Goal: Task Accomplishment & Management: Use online tool/utility

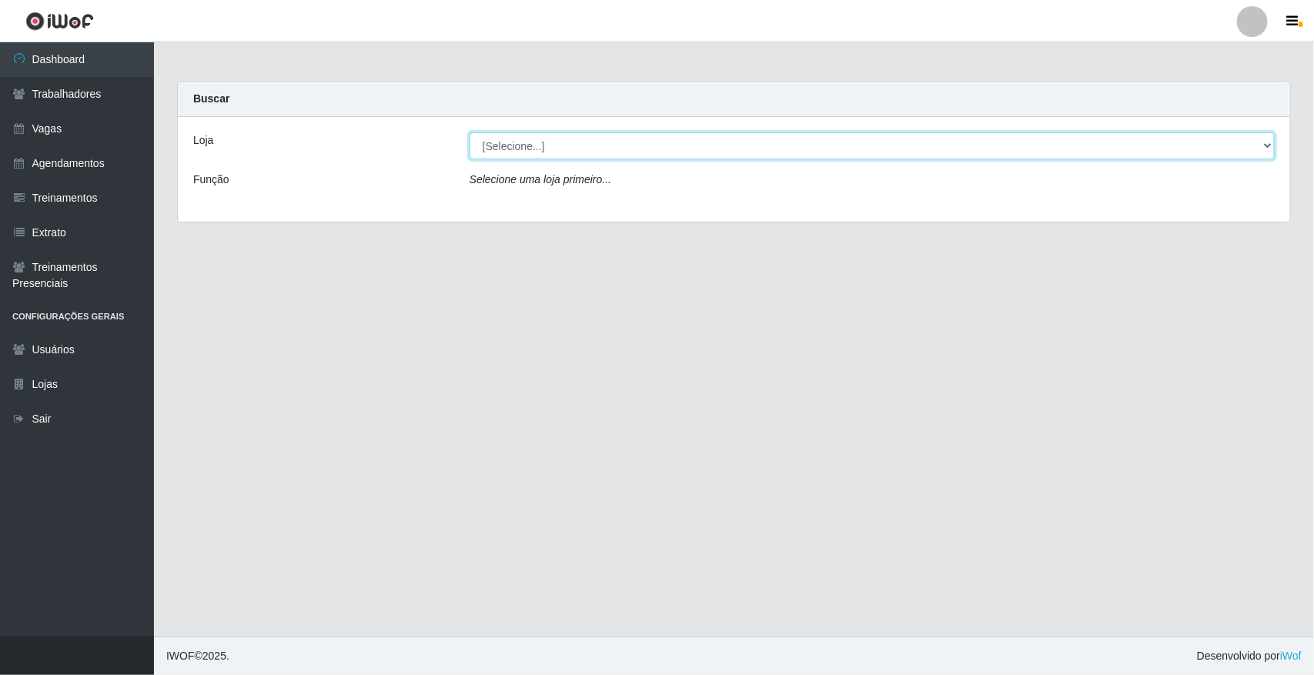
click at [1261, 144] on select "[Selecione...] [GEOGRAPHIC_DATA]" at bounding box center [871, 145] width 805 height 27
select select "65"
click at [469, 132] on select "[Selecione...] [GEOGRAPHIC_DATA]" at bounding box center [871, 145] width 805 height 27
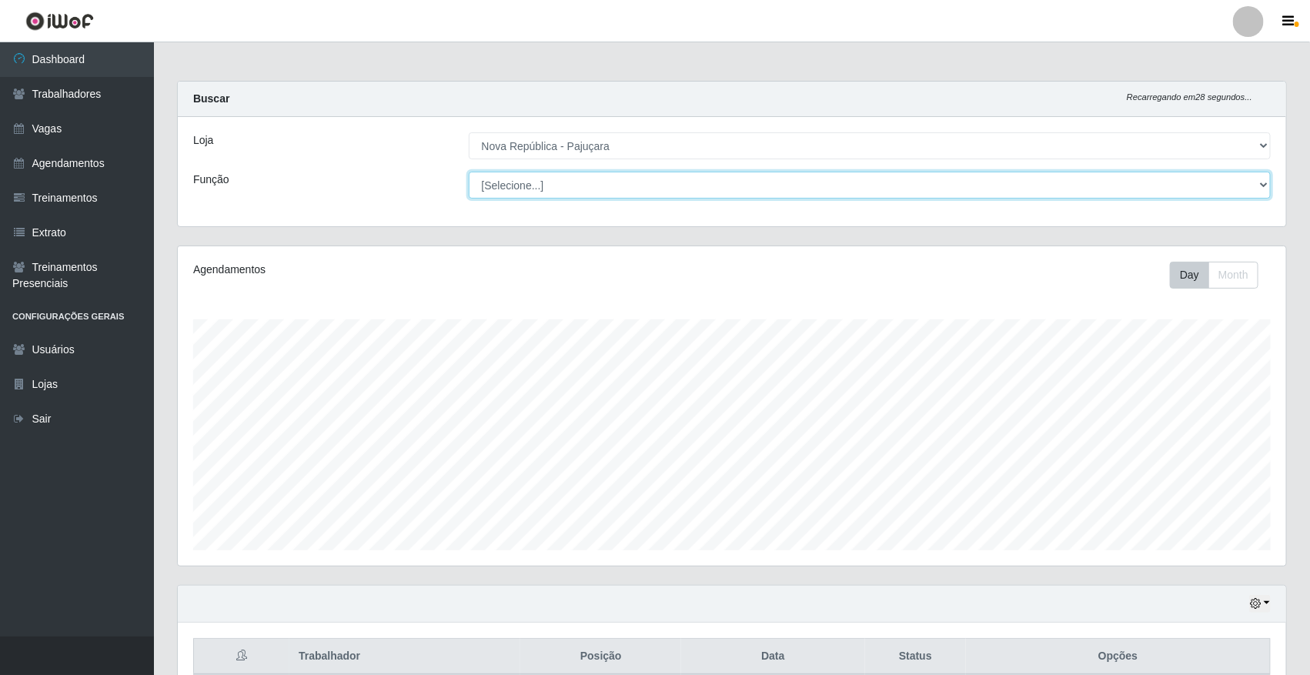
click at [1266, 185] on select "[Selecione...] Balconista Operador de Caixa Repositor" at bounding box center [870, 185] width 803 height 27
select select "22"
click at [469, 172] on select "[Selecione...] Balconista Operador de Caixa Repositor" at bounding box center [870, 185] width 803 height 27
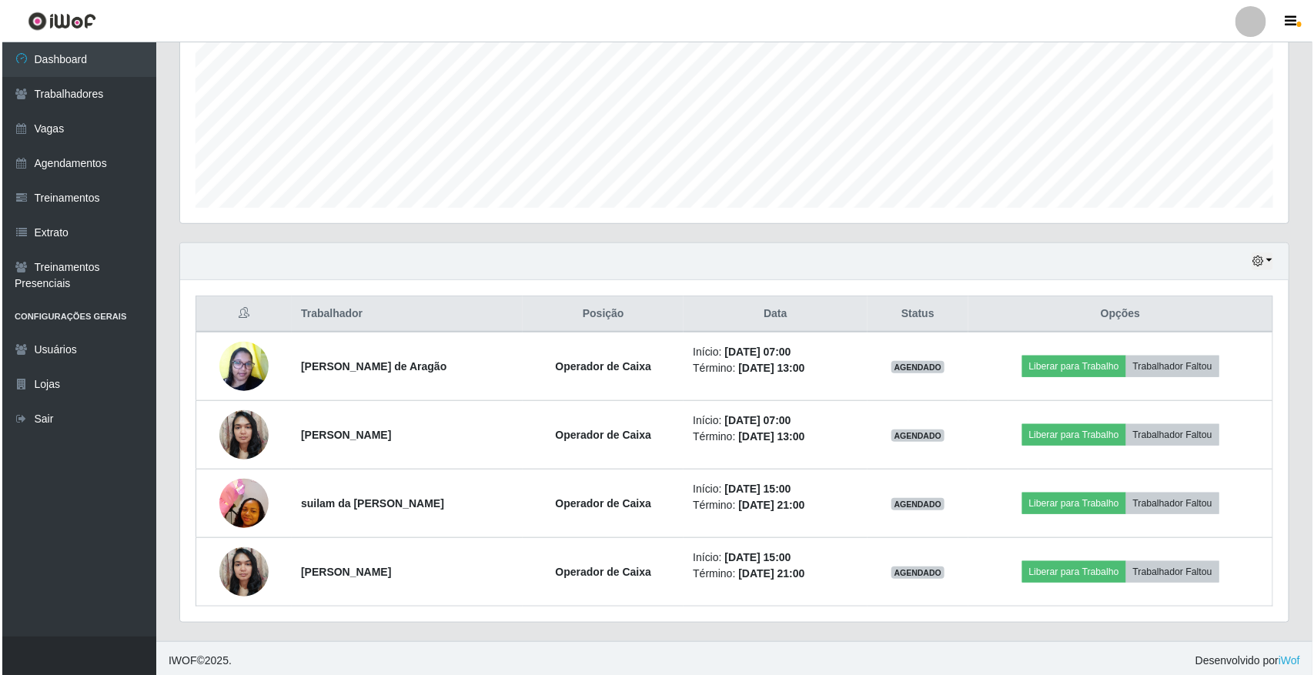
scroll to position [349, 0]
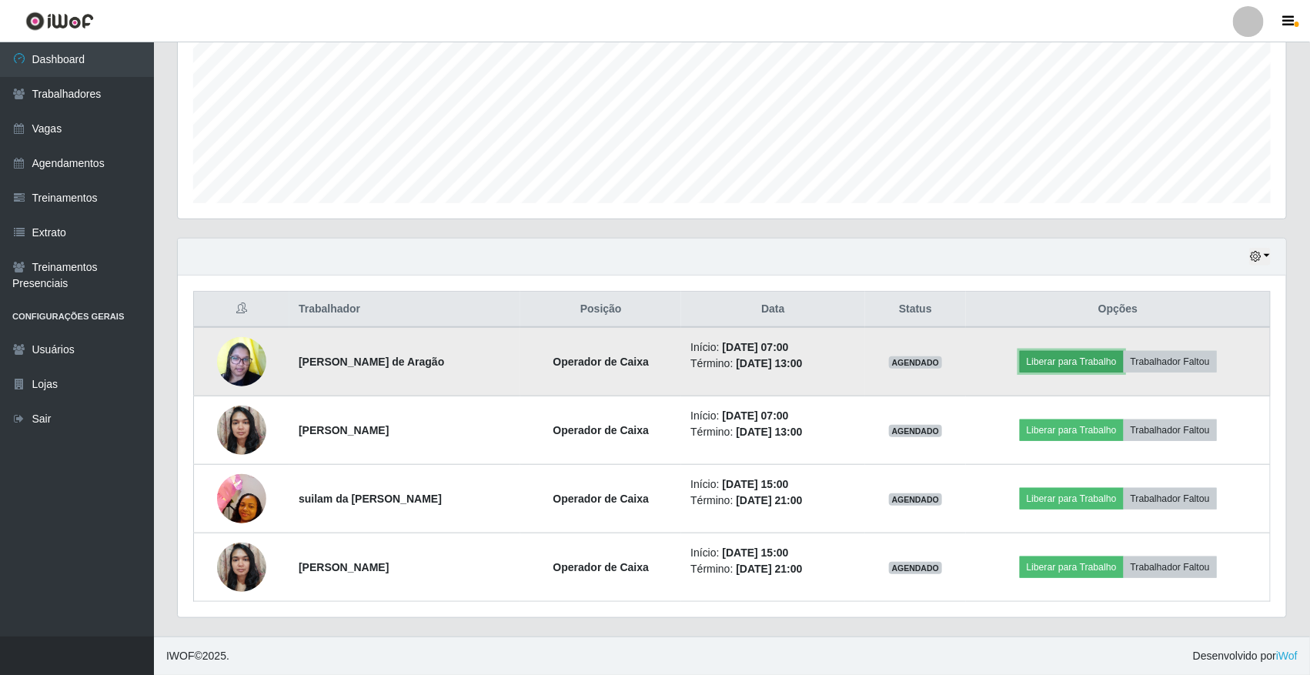
click at [1058, 369] on button "Liberar para Trabalho" at bounding box center [1072, 362] width 104 height 22
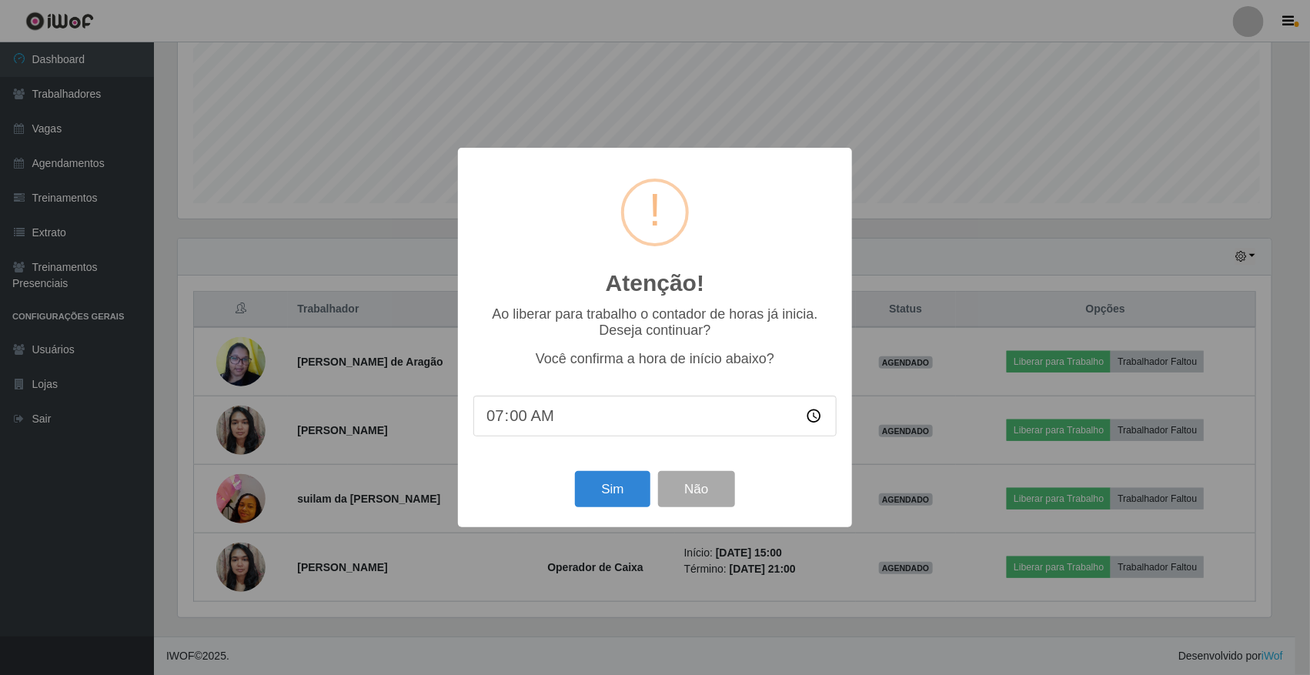
scroll to position [320, 1097]
click at [601, 493] on button "Sim" at bounding box center [614, 489] width 75 height 36
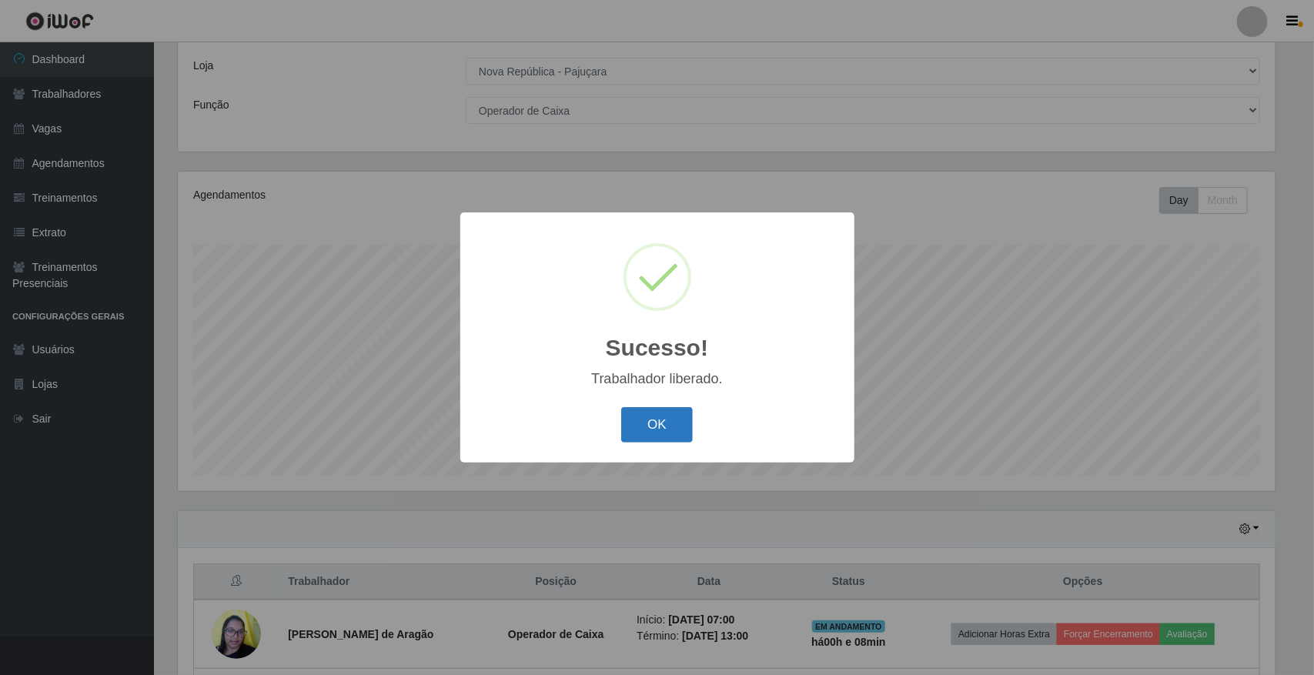
click at [653, 431] on button "OK" at bounding box center [657, 425] width 72 height 36
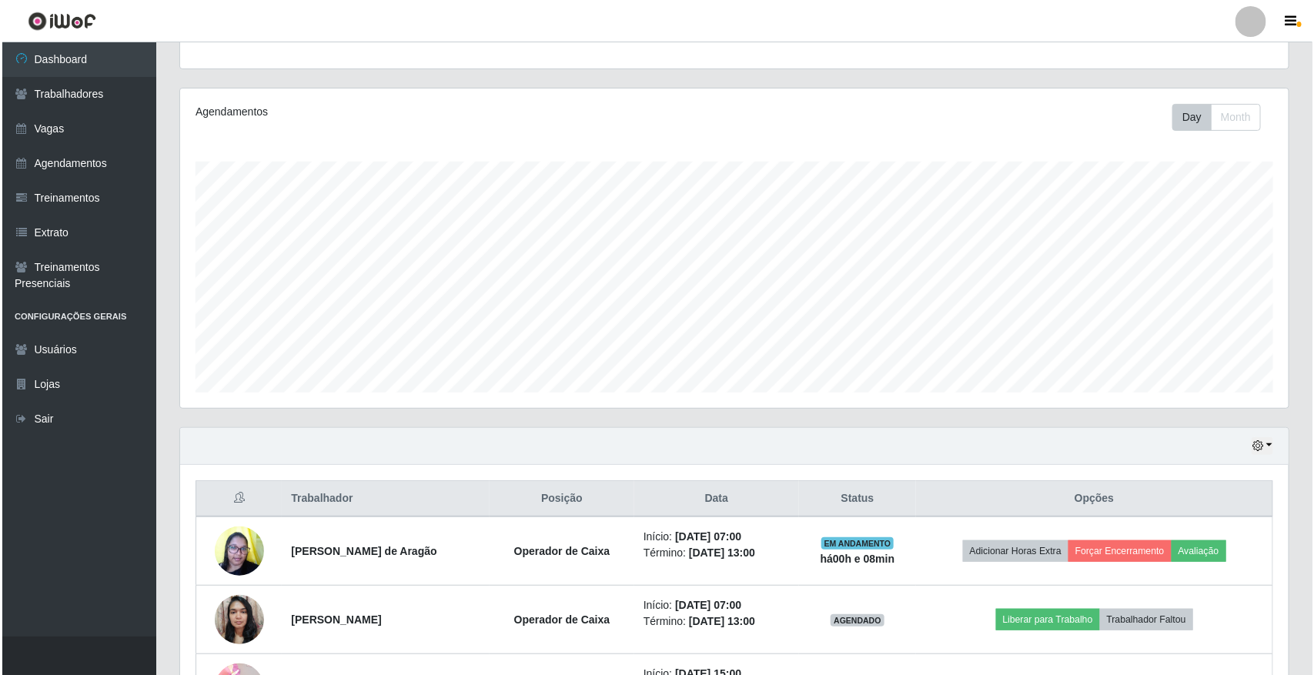
scroll to position [267, 0]
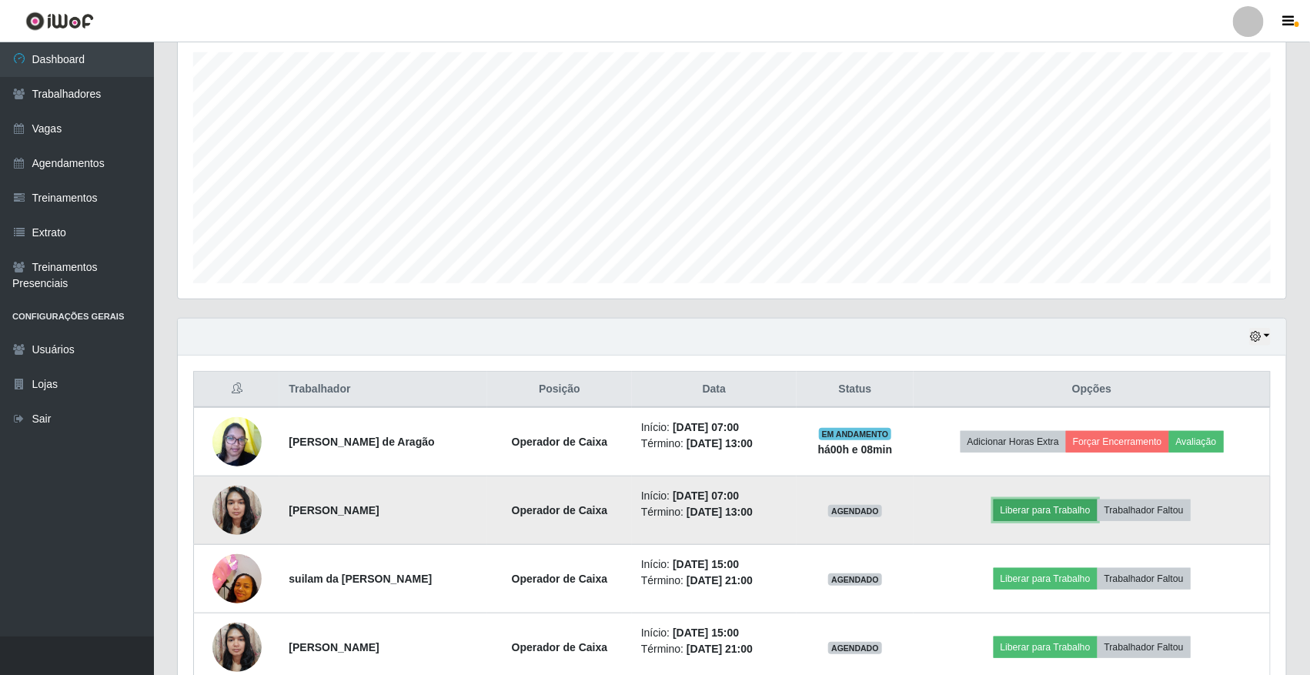
click at [1054, 506] on button "Liberar para Trabalho" at bounding box center [1046, 510] width 104 height 22
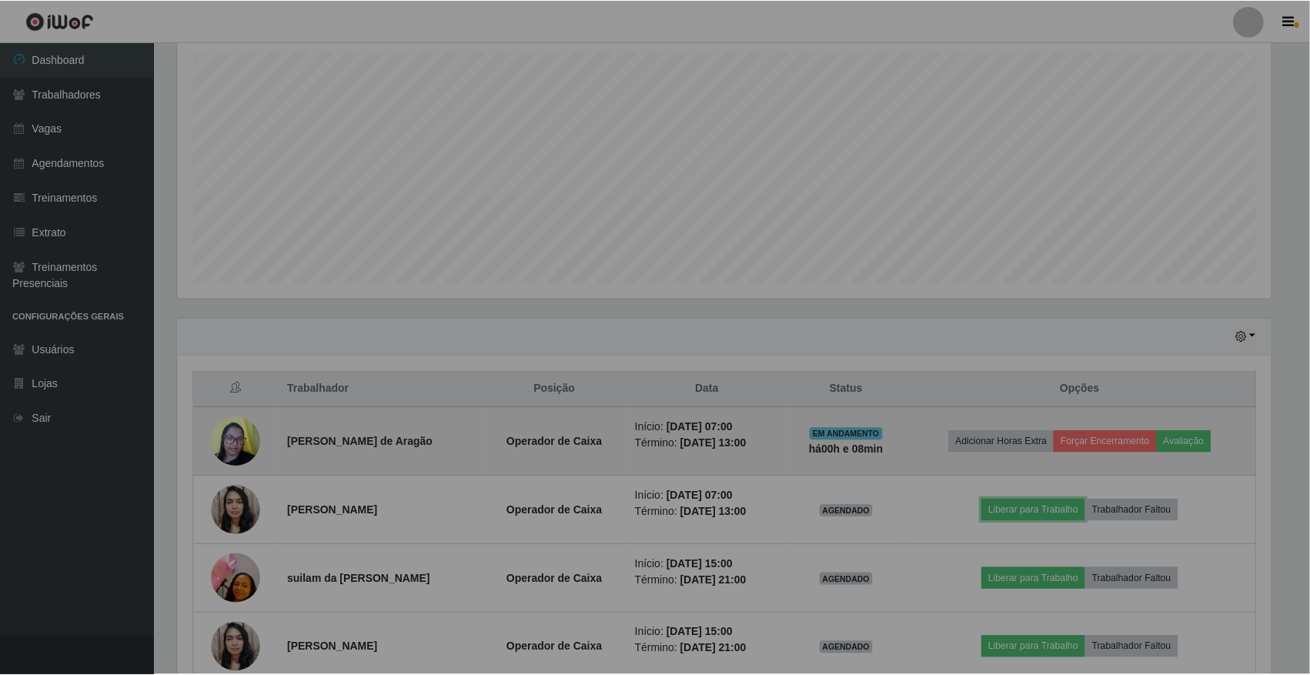
scroll to position [320, 1108]
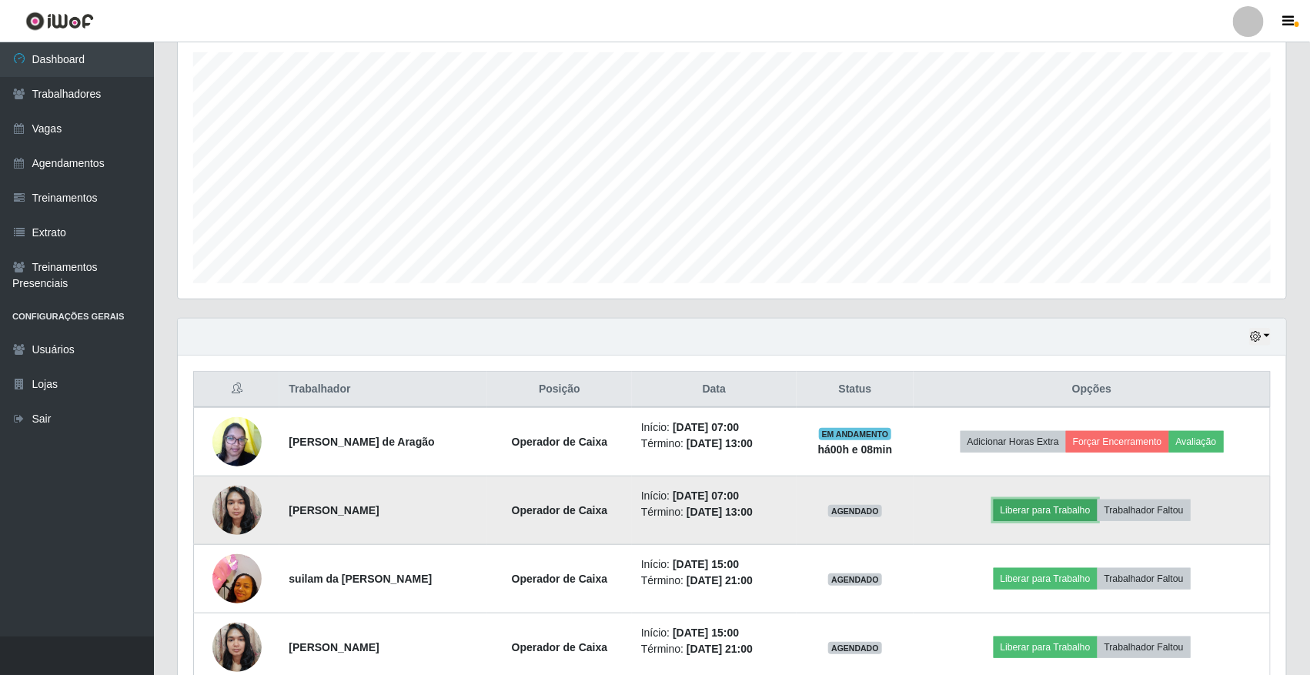
click at [1060, 510] on button "Liberar para Trabalho" at bounding box center [1046, 510] width 104 height 22
click at [1067, 509] on button "Liberar para Trabalho" at bounding box center [1046, 510] width 104 height 22
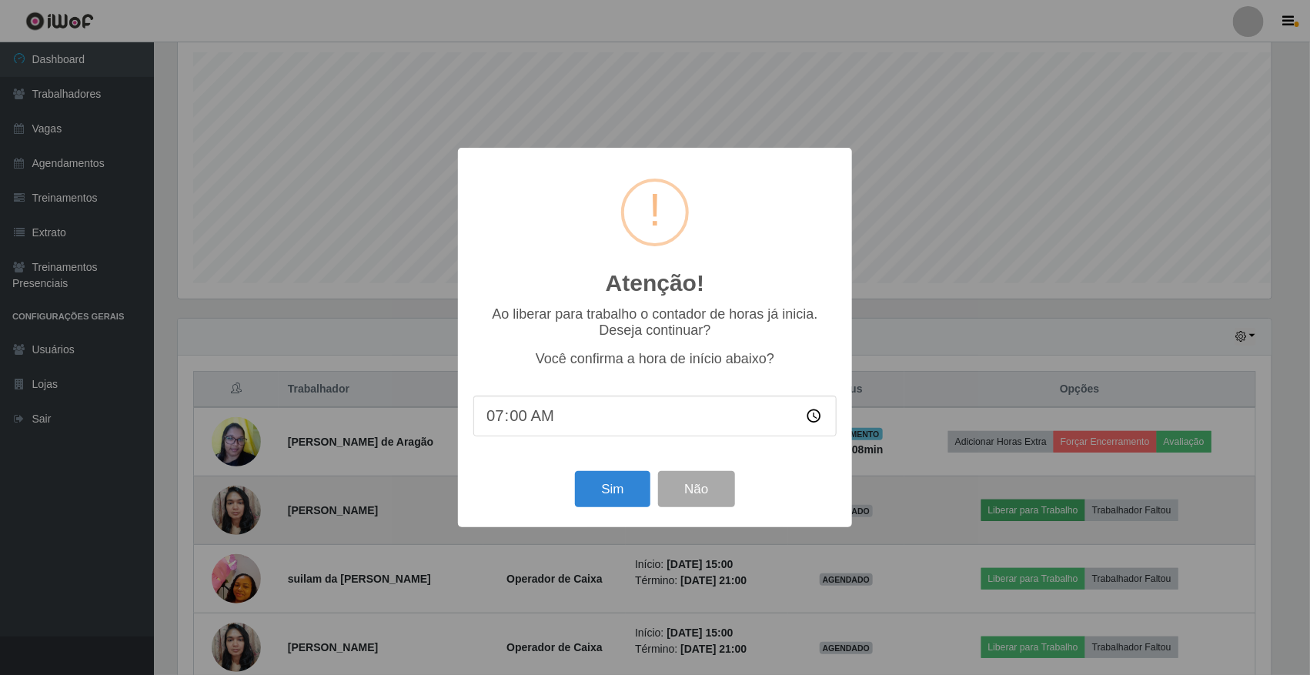
click at [1067, 509] on div "Atenção! × Ao liberar para trabalho o contador de horas já inicia. Deseja conti…" at bounding box center [655, 337] width 1310 height 675
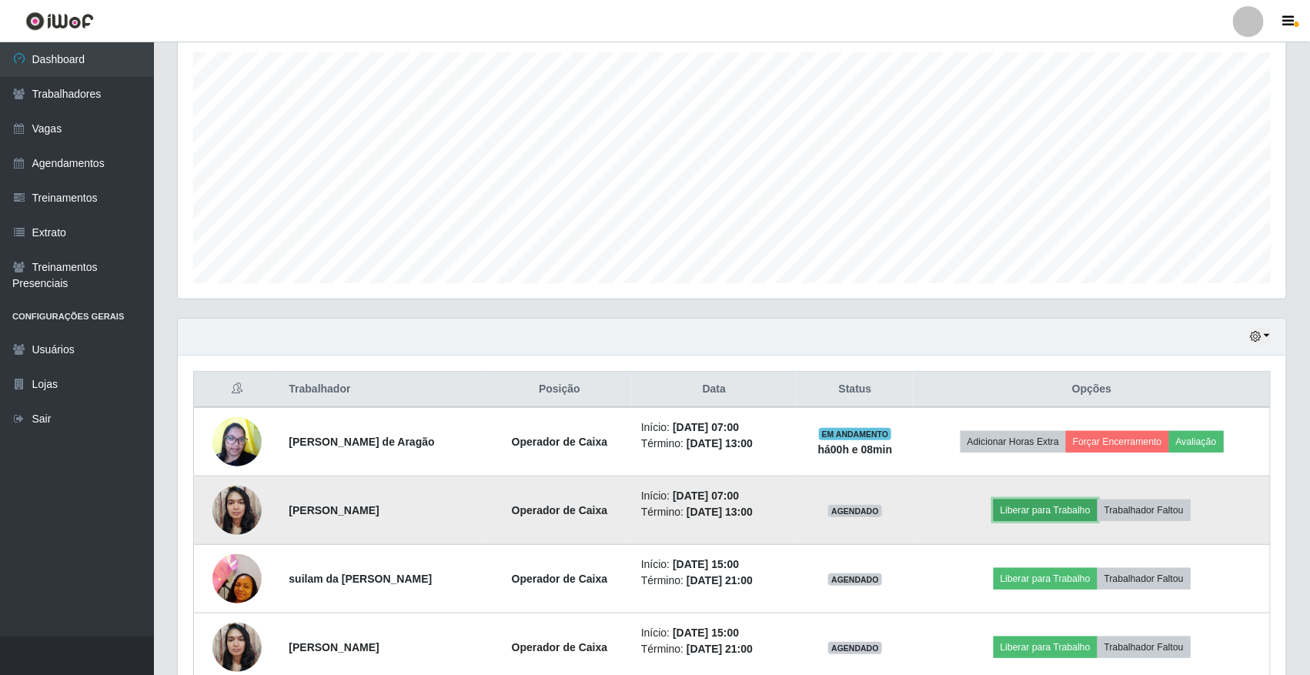
click at [1067, 509] on button "Liberar para Trabalho" at bounding box center [1046, 510] width 104 height 22
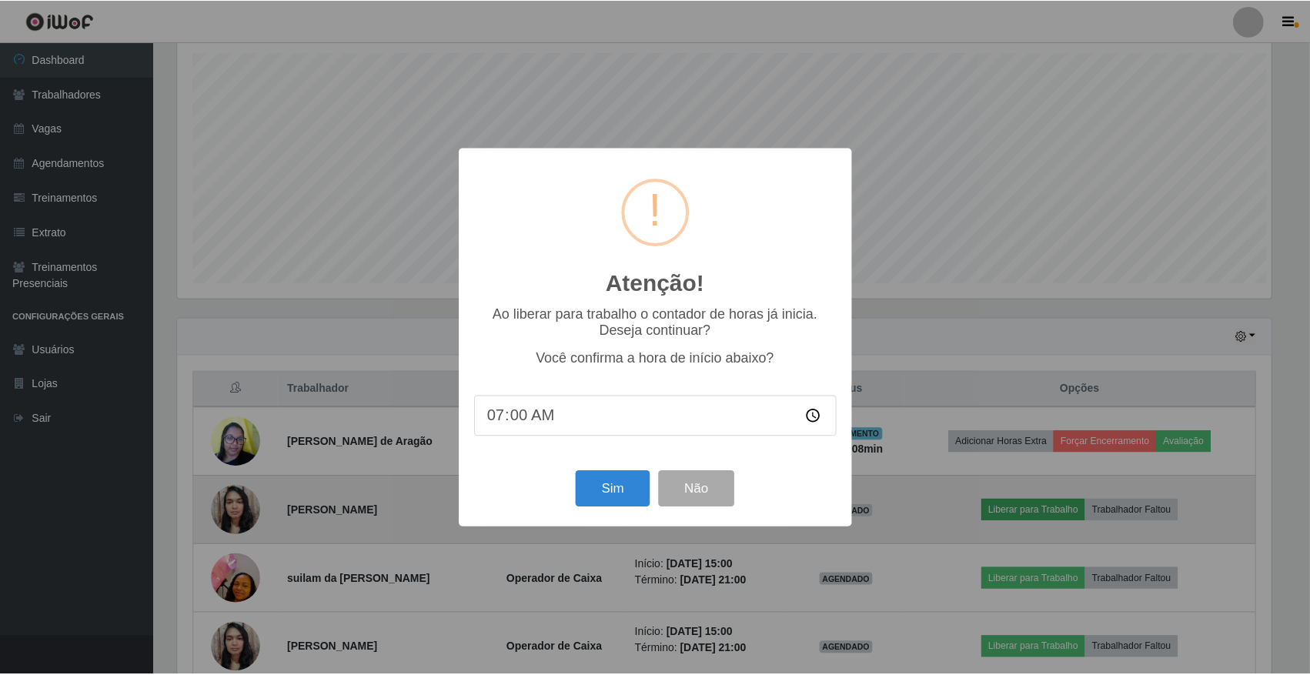
scroll to position [320, 1097]
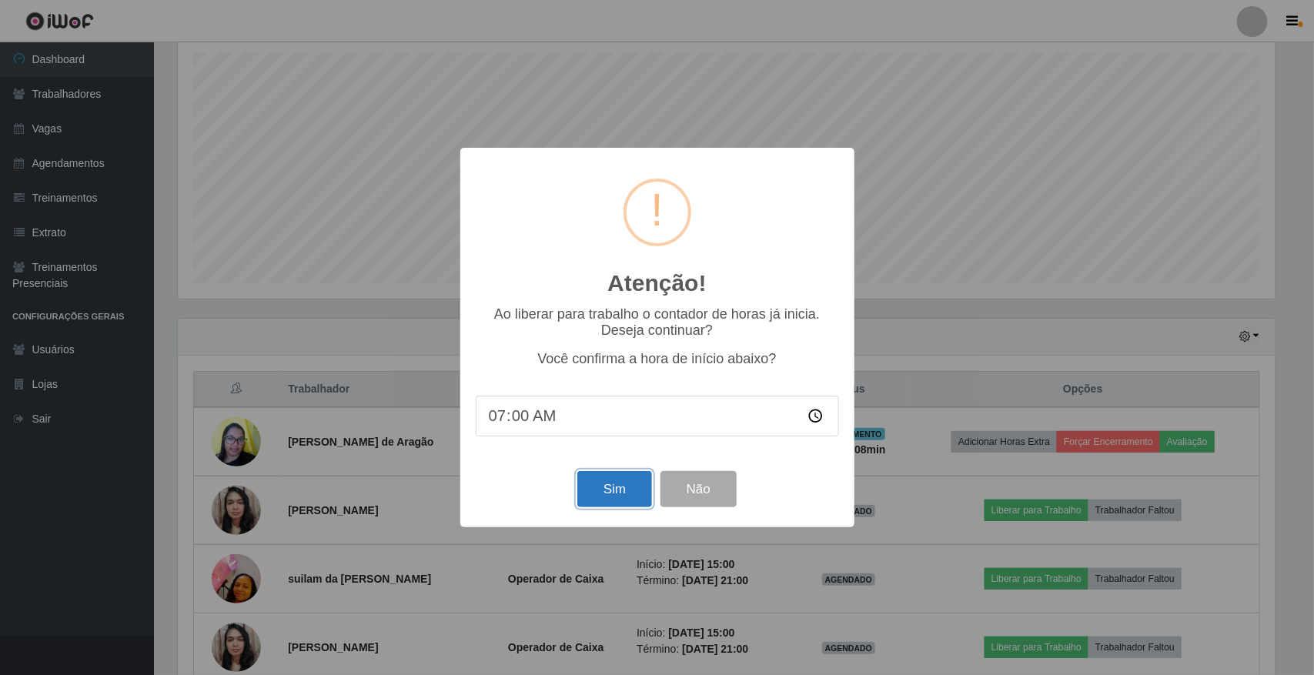
click at [589, 483] on button "Sim" at bounding box center [614, 489] width 75 height 36
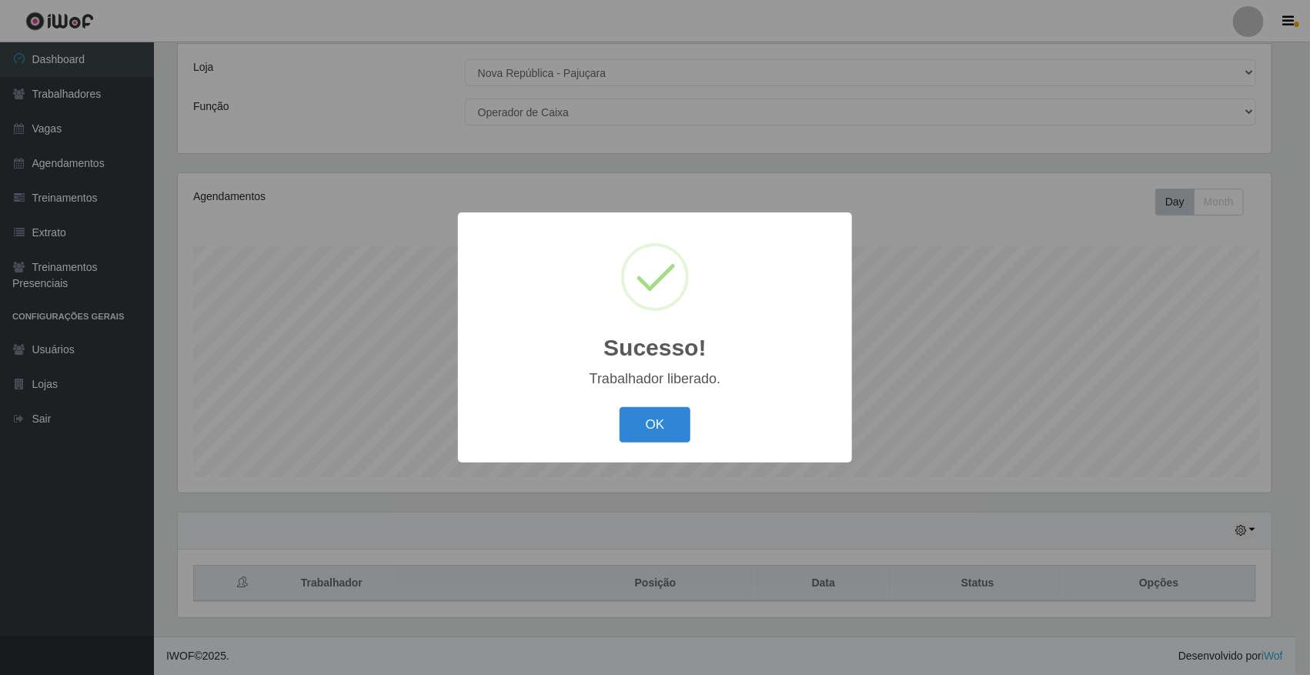
scroll to position [0, 0]
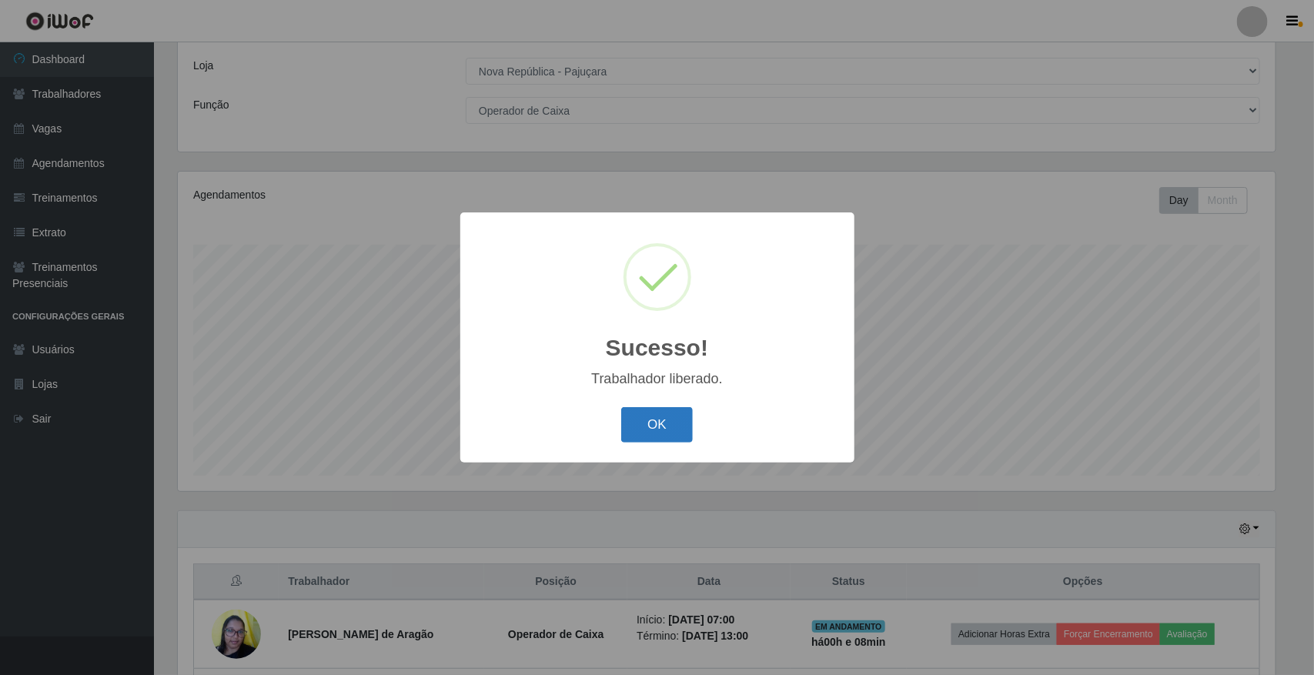
click at [648, 413] on button "OK" at bounding box center [657, 425] width 72 height 36
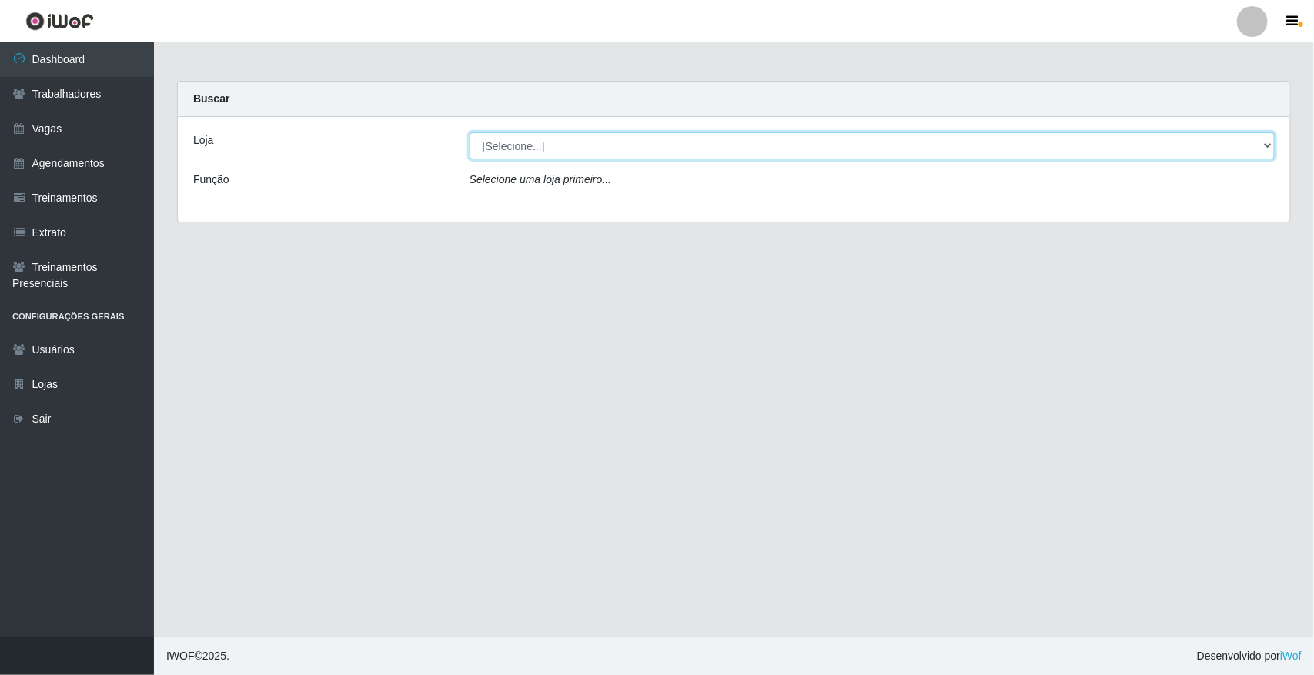
click at [1264, 147] on select "[Selecione...] [GEOGRAPHIC_DATA]" at bounding box center [871, 145] width 805 height 27
select select "65"
click at [469, 132] on select "[Selecione...] [GEOGRAPHIC_DATA]" at bounding box center [871, 145] width 805 height 27
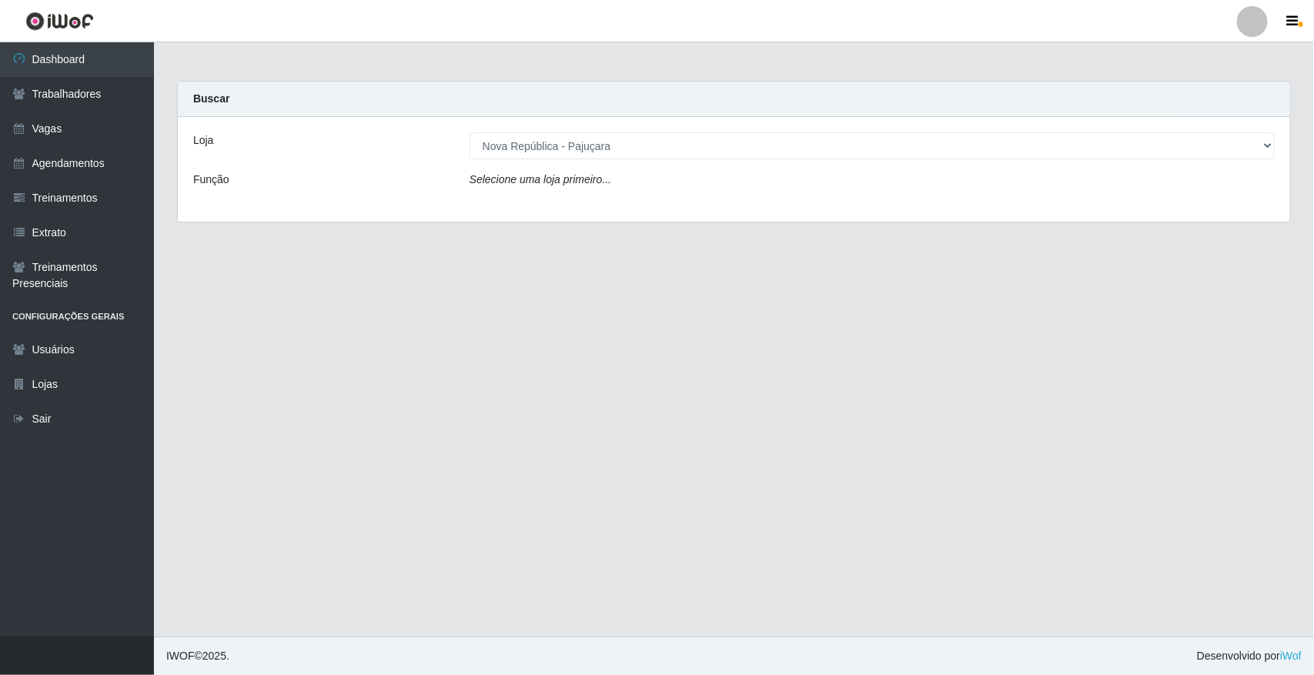
drag, startPoint x: 1257, startPoint y: 156, endPoint x: 1243, endPoint y: 197, distance: 43.1
click at [1243, 197] on div "Loja [Selecione...] Nova República - Pajuçara Função Selecione uma loja primeir…" at bounding box center [734, 169] width 1112 height 105
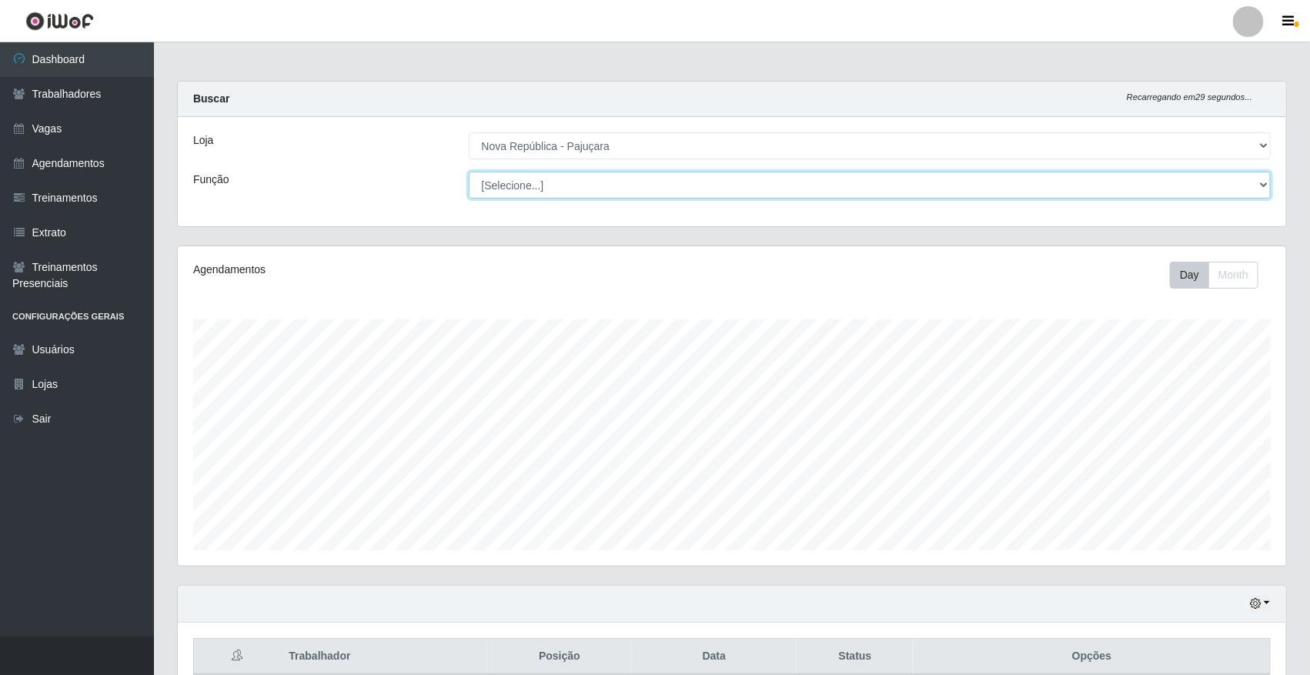
click at [1260, 189] on select "[Selecione...] Balconista Operador de Caixa Repositor" at bounding box center [870, 185] width 803 height 27
select select "22"
click at [469, 172] on select "[Selecione...] Balconista Operador de Caixa Repositor" at bounding box center [870, 185] width 803 height 27
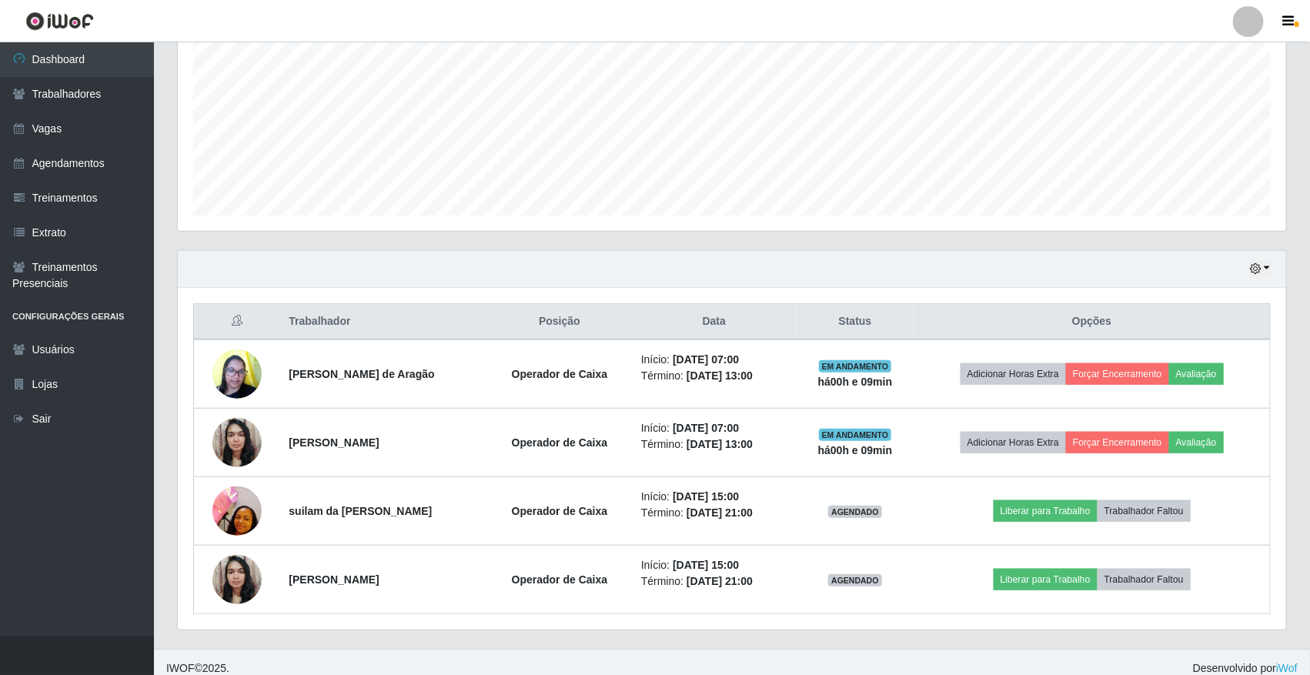
scroll to position [349, 0]
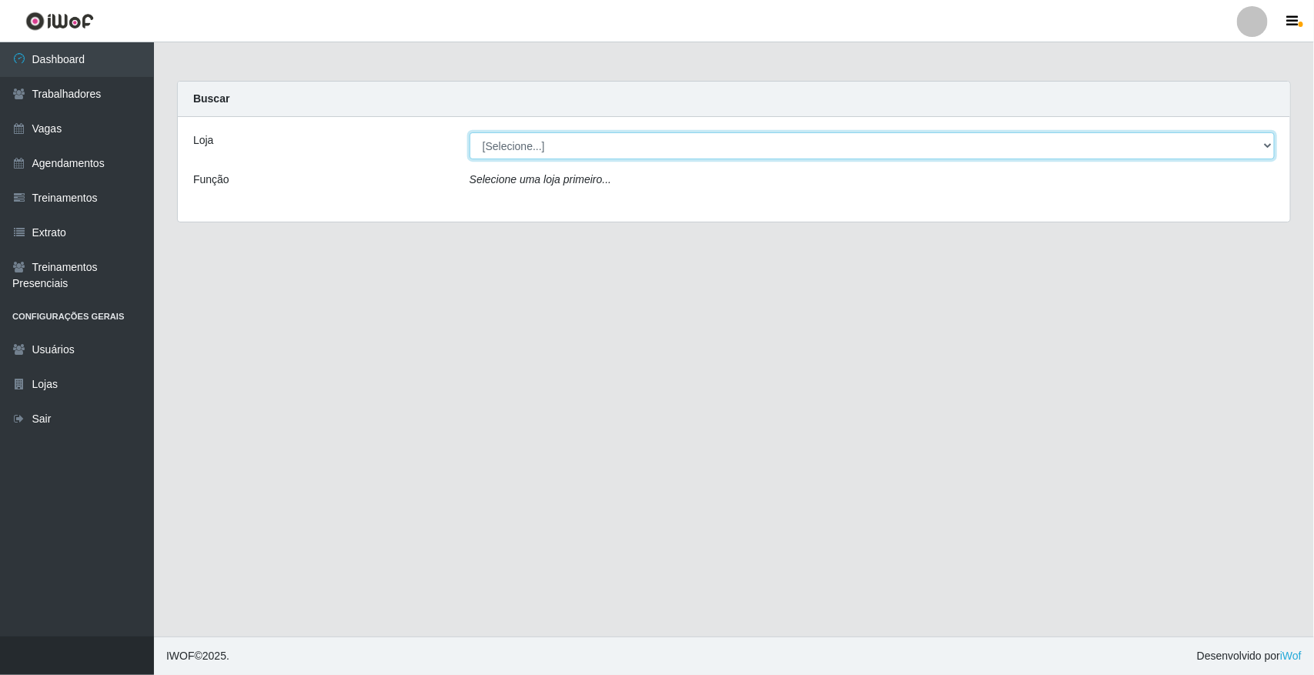
click at [1260, 143] on select "[Selecione...] [GEOGRAPHIC_DATA]" at bounding box center [871, 145] width 805 height 27
select select "65"
click at [469, 132] on select "[Selecione...] [GEOGRAPHIC_DATA]" at bounding box center [871, 145] width 805 height 27
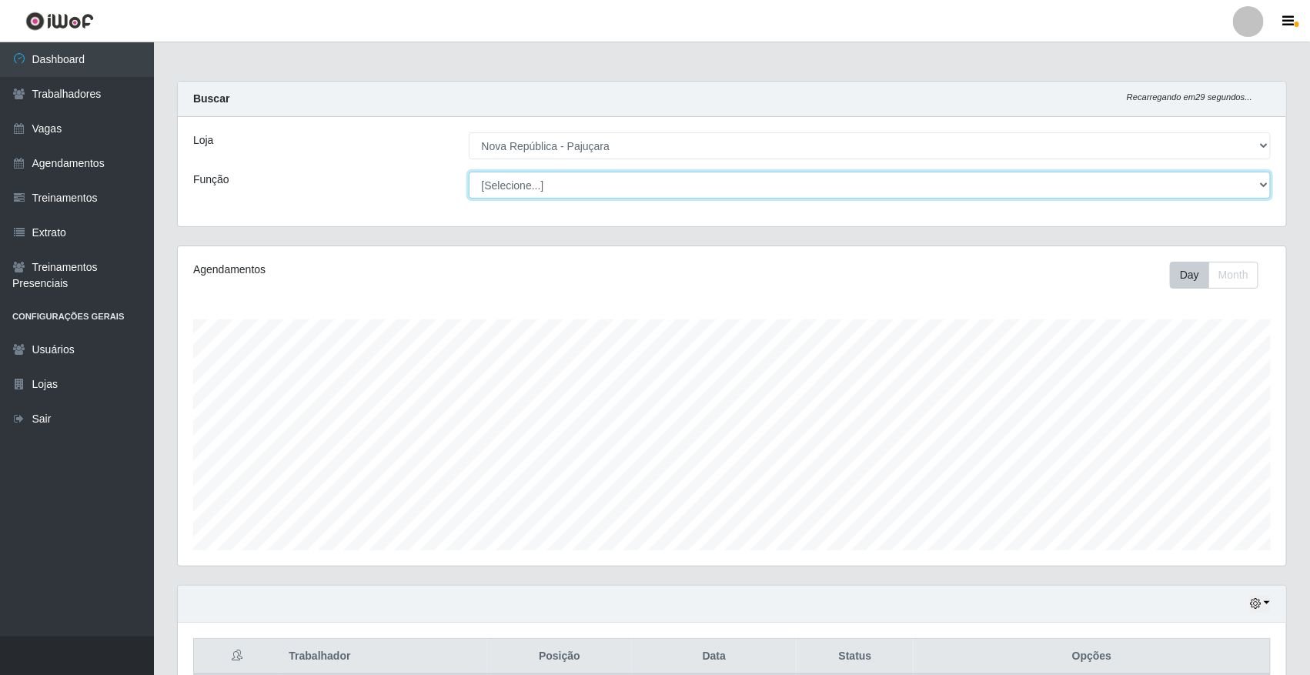
click at [1263, 179] on select "[Selecione...] Balconista Operador de Caixa Repositor" at bounding box center [870, 185] width 803 height 27
select select "22"
click at [469, 172] on select "[Selecione...] Balconista Operador de Caixa Repositor" at bounding box center [870, 185] width 803 height 27
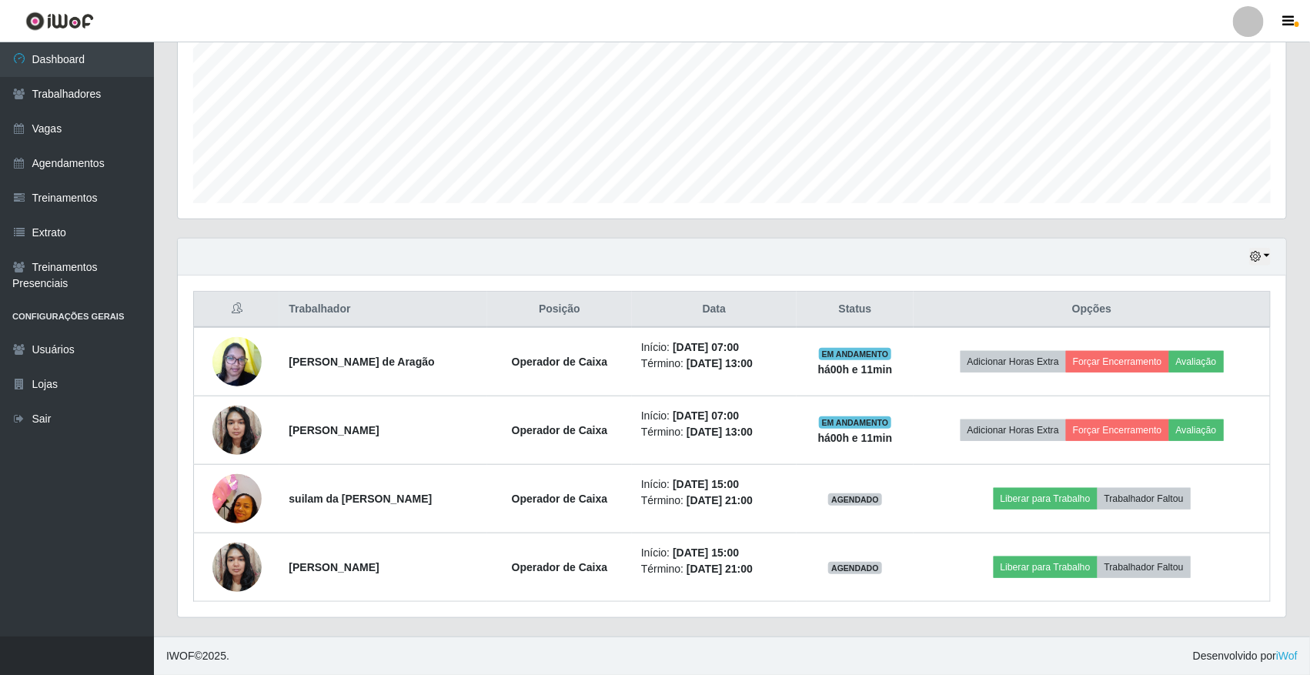
scroll to position [349, 0]
click at [1267, 252] on button "button" at bounding box center [1260, 257] width 22 height 18
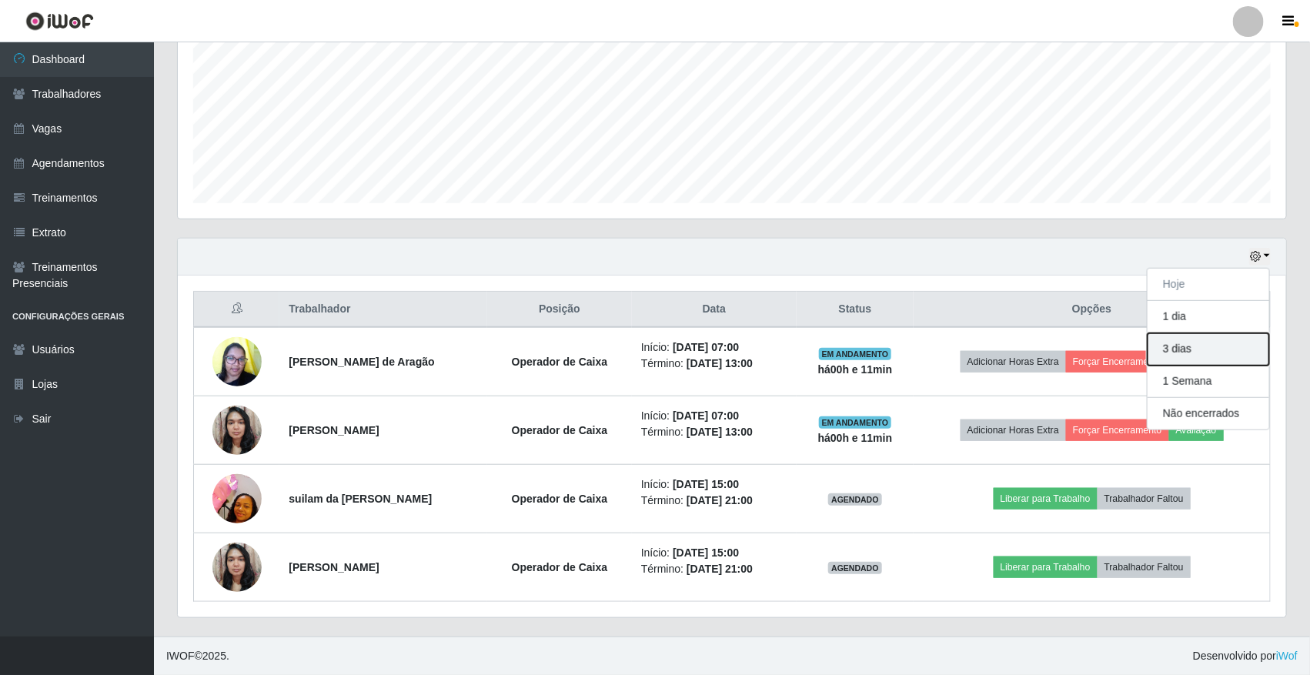
click at [1214, 356] on button "3 dias" at bounding box center [1208, 349] width 122 height 32
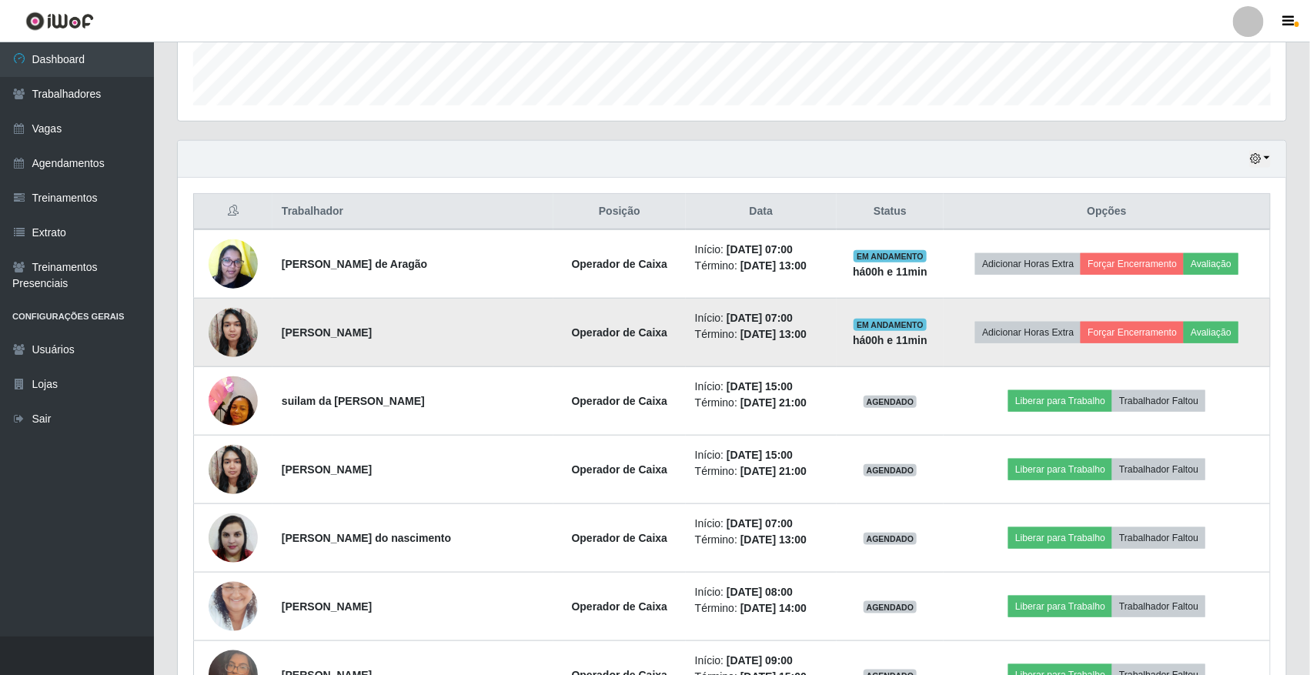
scroll to position [541, 0]
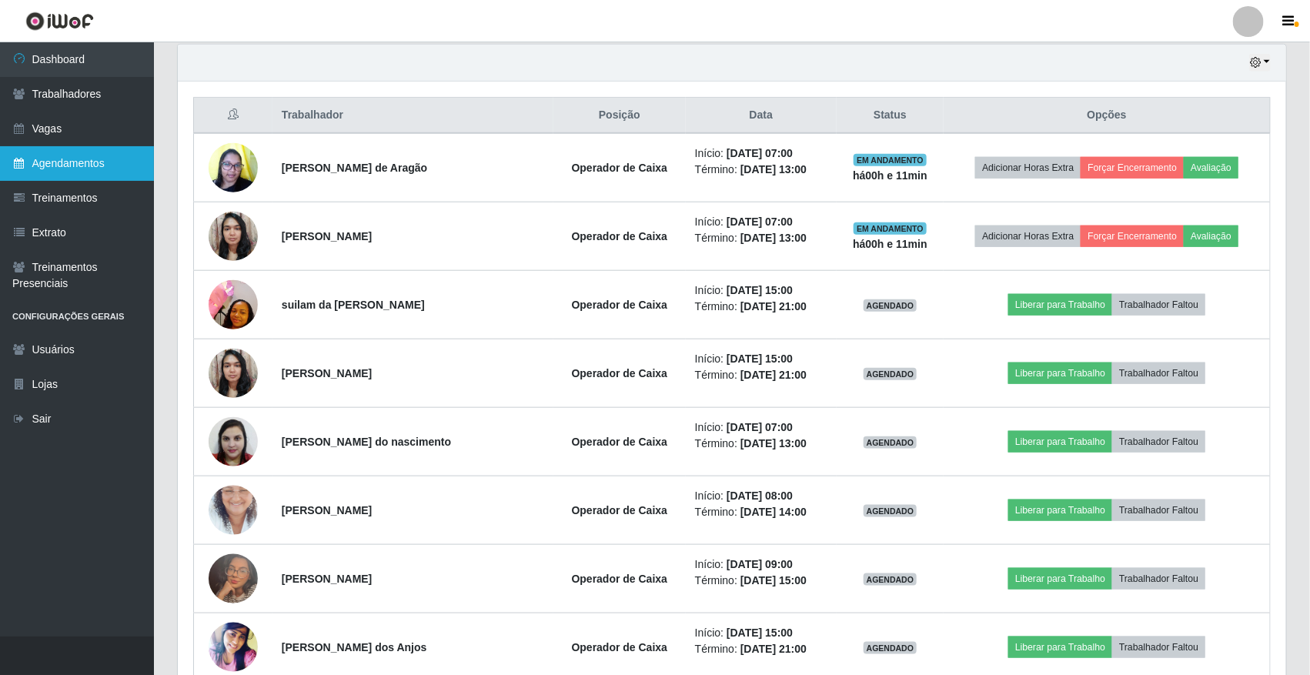
click at [58, 162] on link "Agendamentos" at bounding box center [77, 163] width 154 height 35
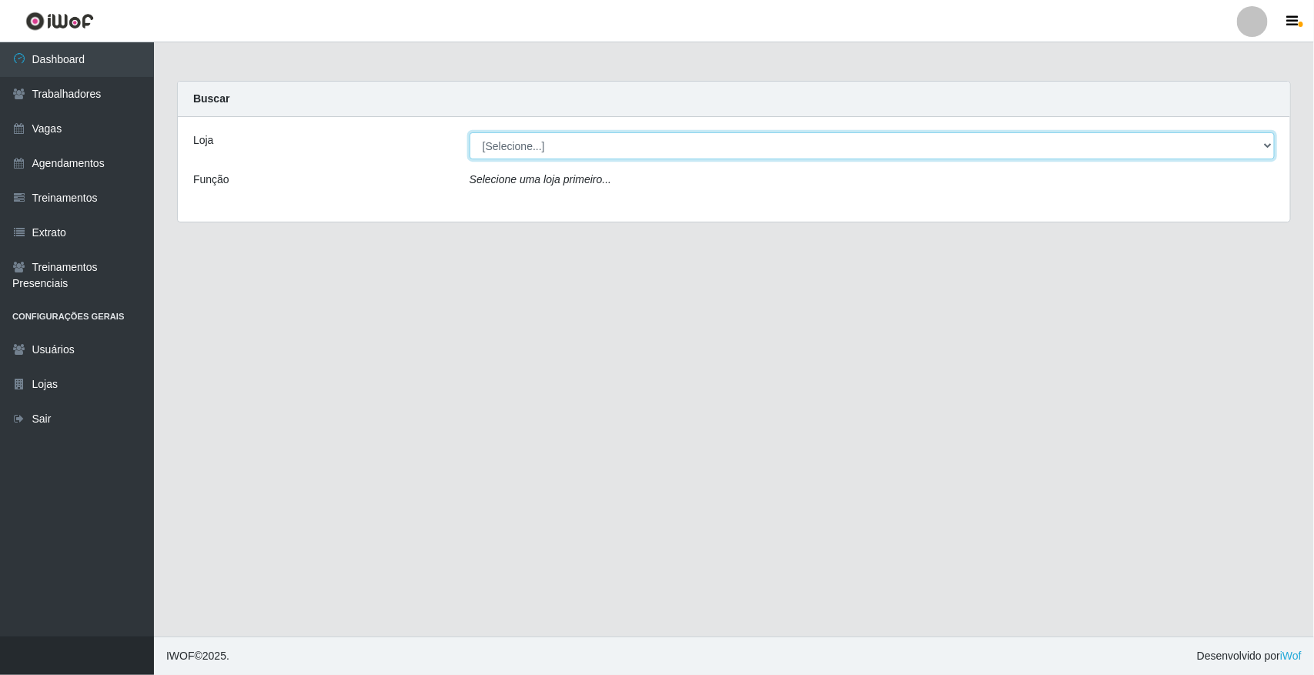
click at [1262, 145] on select "[Selecione...] [GEOGRAPHIC_DATA]" at bounding box center [871, 145] width 805 height 27
select select "65"
click at [469, 132] on select "[Selecione...] [GEOGRAPHIC_DATA]" at bounding box center [871, 145] width 805 height 27
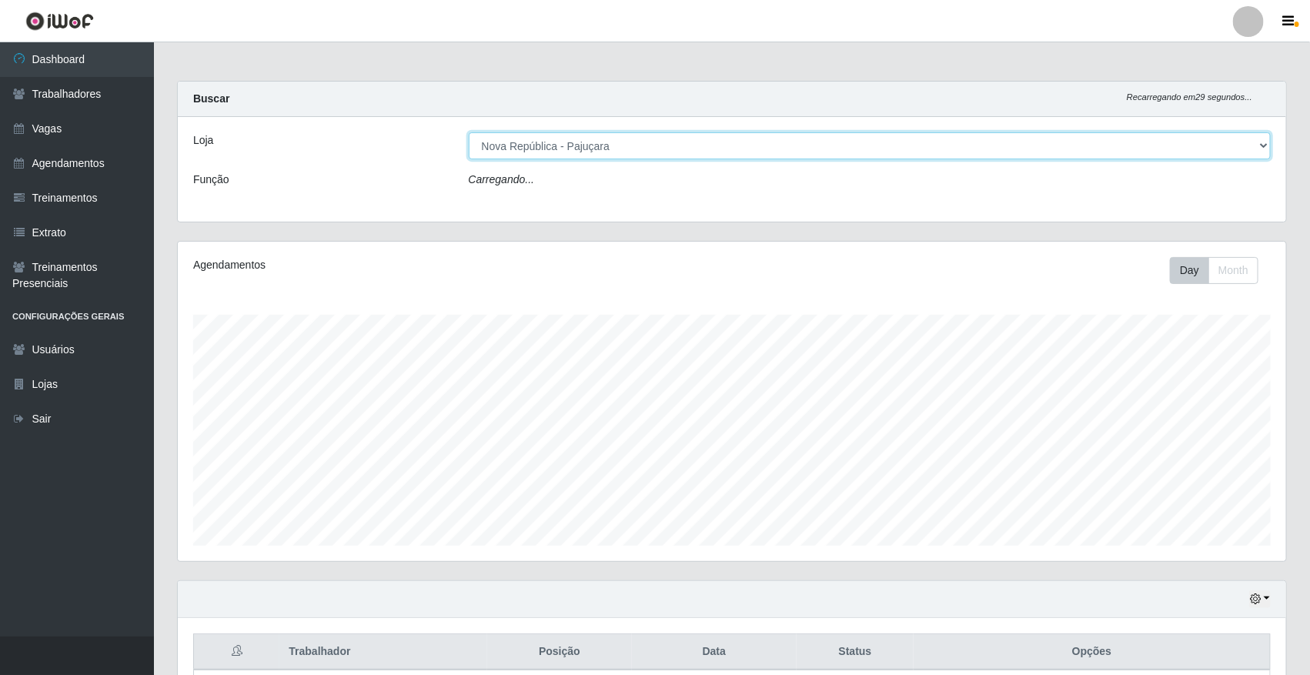
scroll to position [320, 1108]
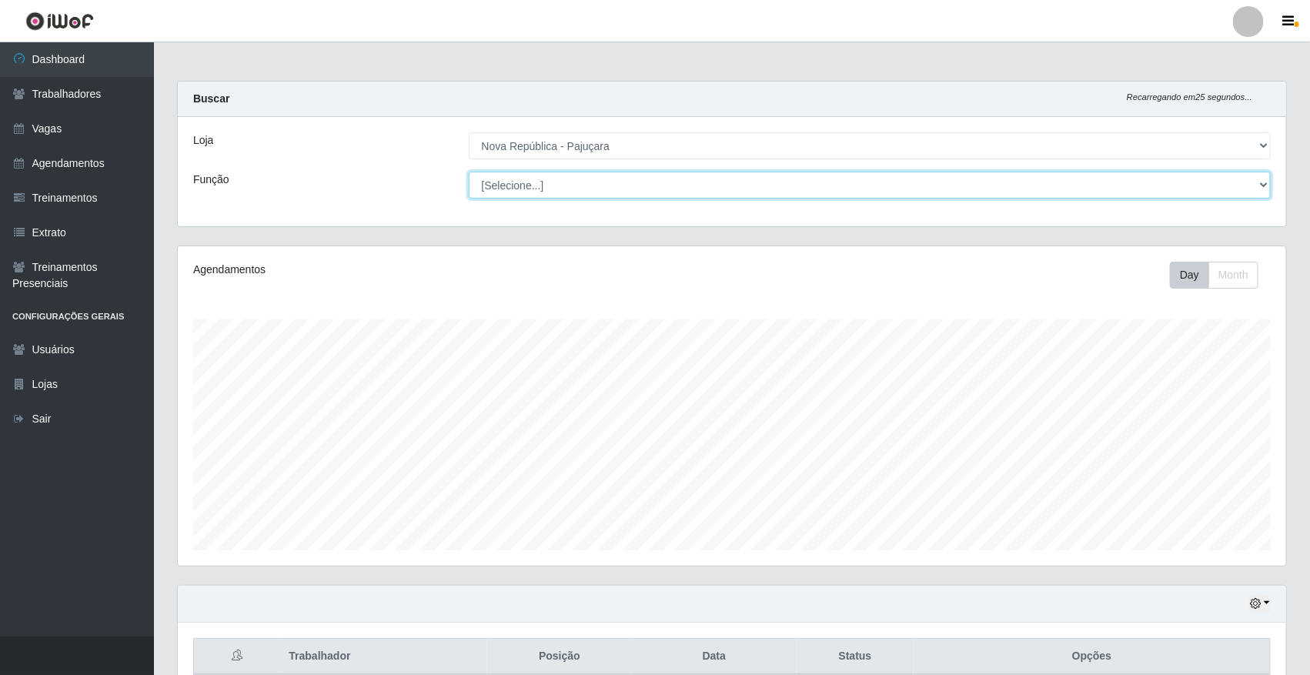
click at [1256, 187] on select "[Selecione...] Balconista Operador de Caixa Repositor" at bounding box center [870, 185] width 803 height 27
select select "24"
click at [469, 172] on select "[Selecione...] Balconista Operador de Caixa Repositor" at bounding box center [870, 185] width 803 height 27
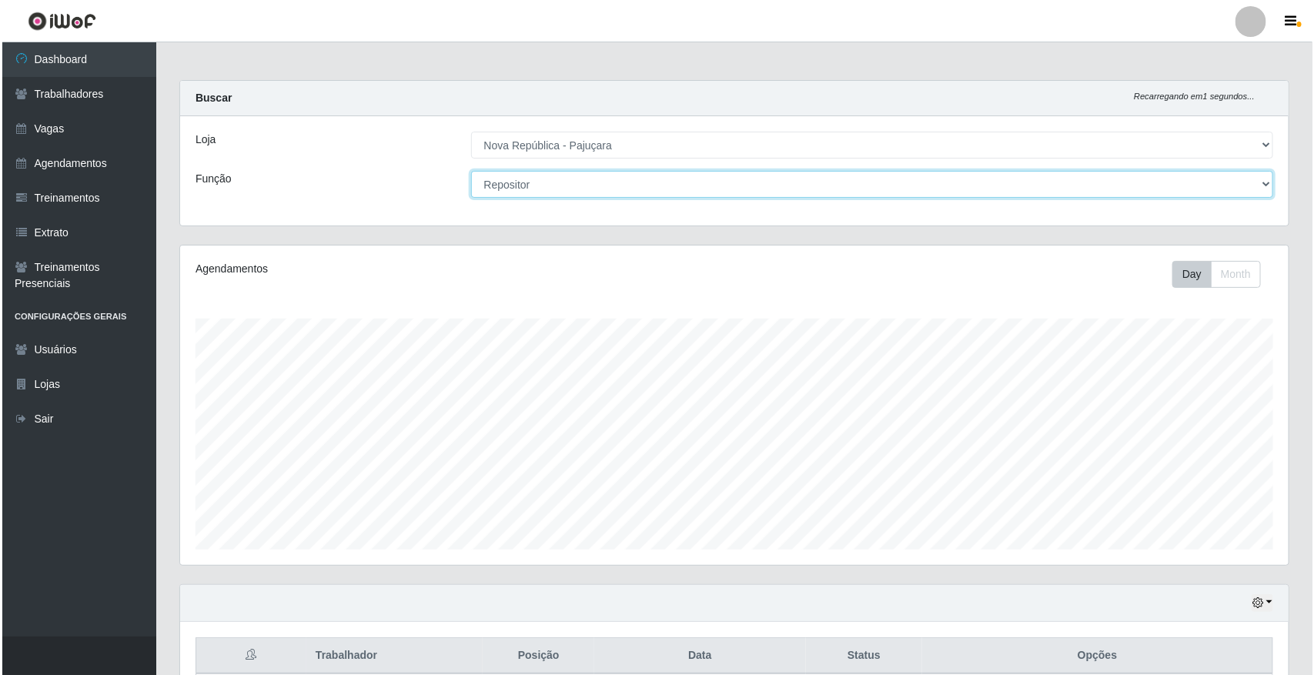
scroll to position [0, 0]
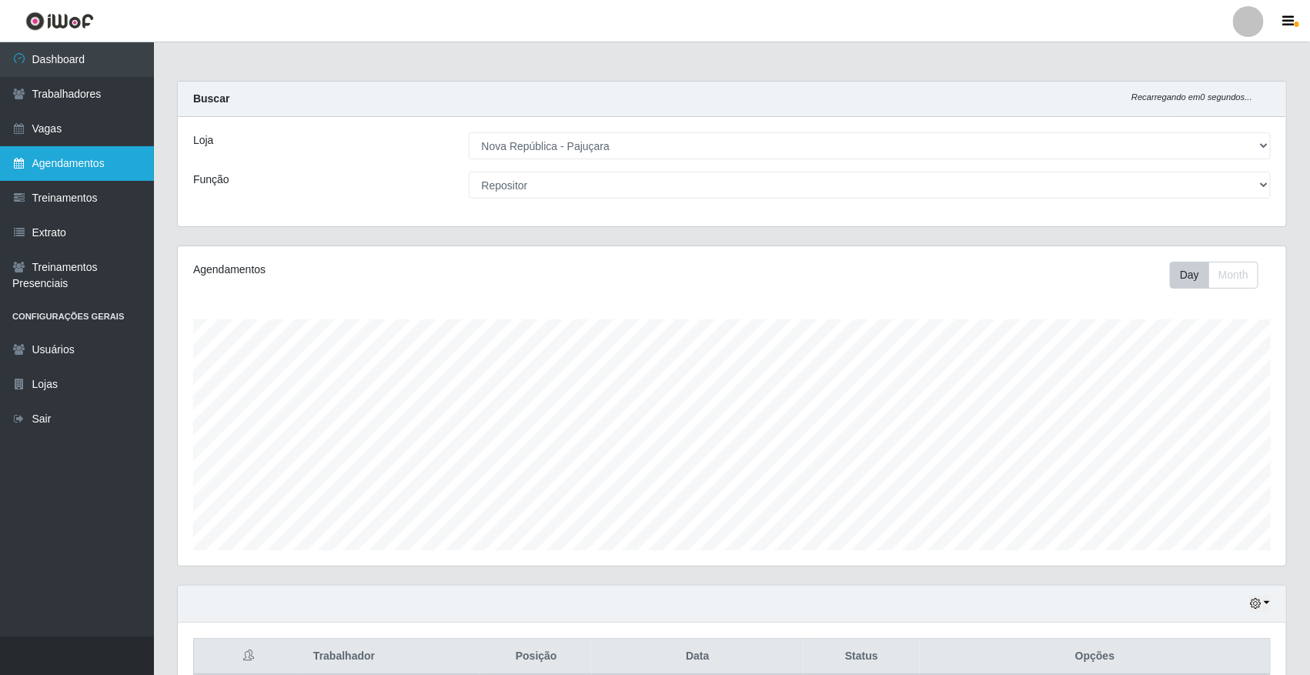
click at [27, 155] on link "Agendamentos" at bounding box center [77, 163] width 154 height 35
